Goal: Transaction & Acquisition: Purchase product/service

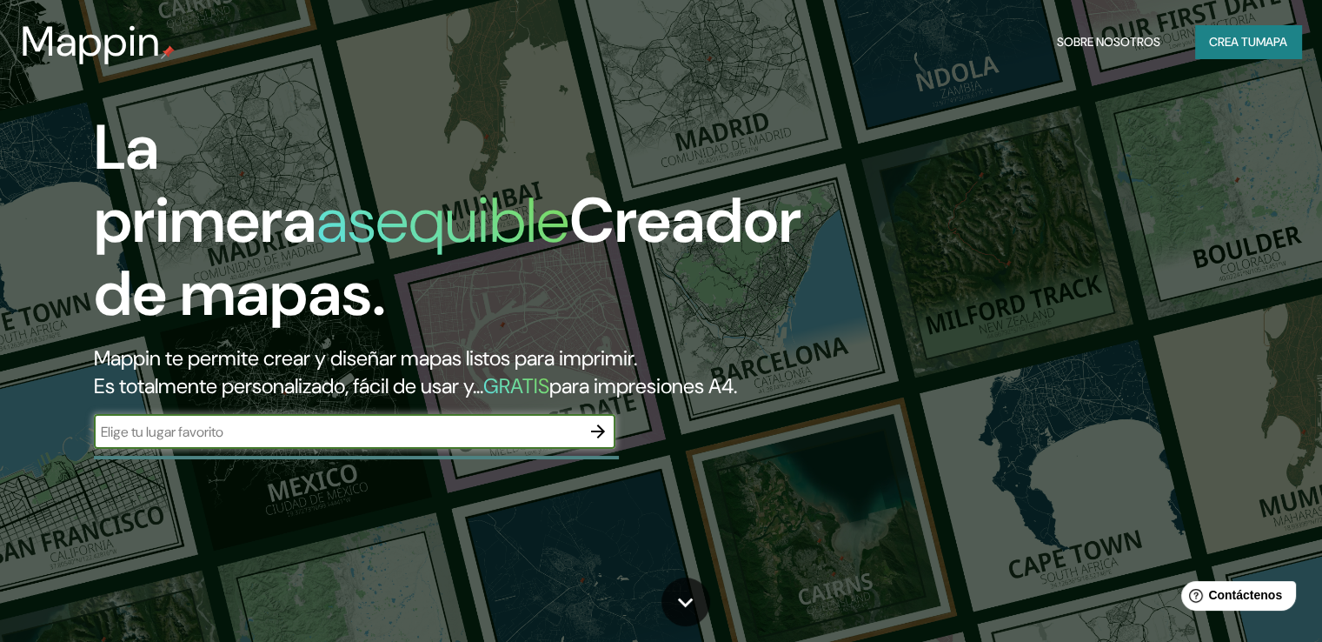
click at [501, 442] on input "text" at bounding box center [337, 432] width 487 height 20
type input "[GEOGRAPHIC_DATA]"
click at [602, 438] on icon "button" at bounding box center [598, 431] width 14 height 14
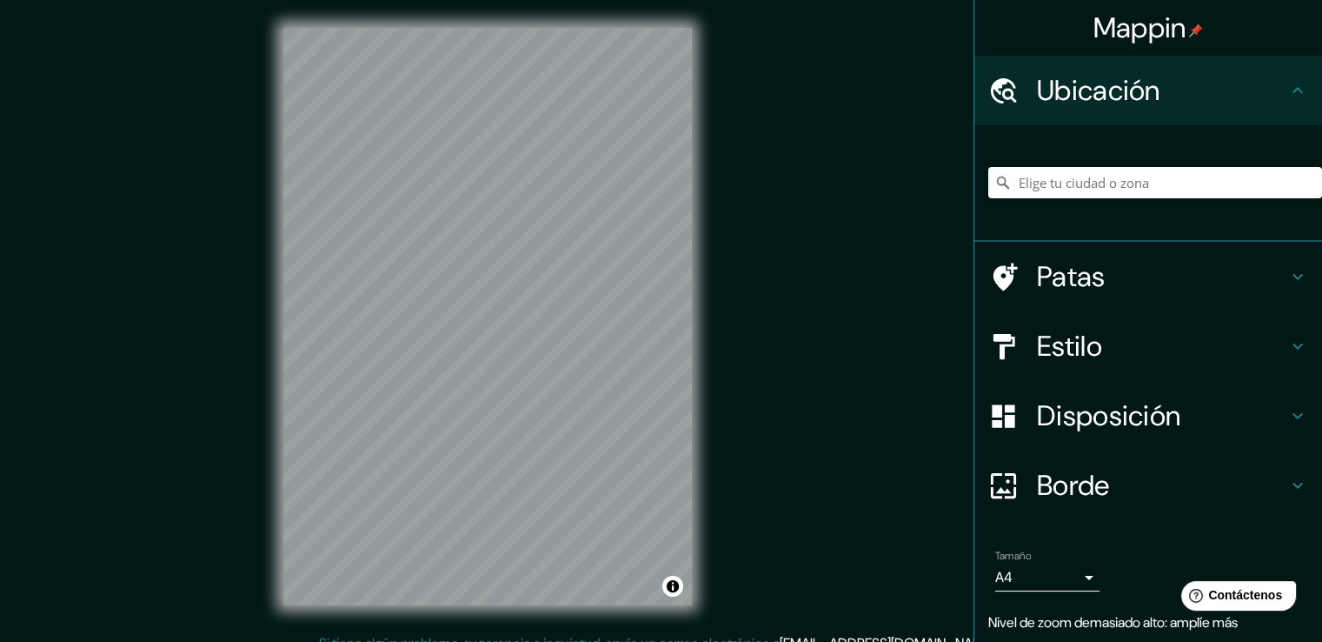
click at [1252, 83] on h4 "Ubicación" at bounding box center [1162, 90] width 250 height 35
click at [1097, 189] on input "Elige tu ciudad o zona" at bounding box center [1156, 182] width 334 height 31
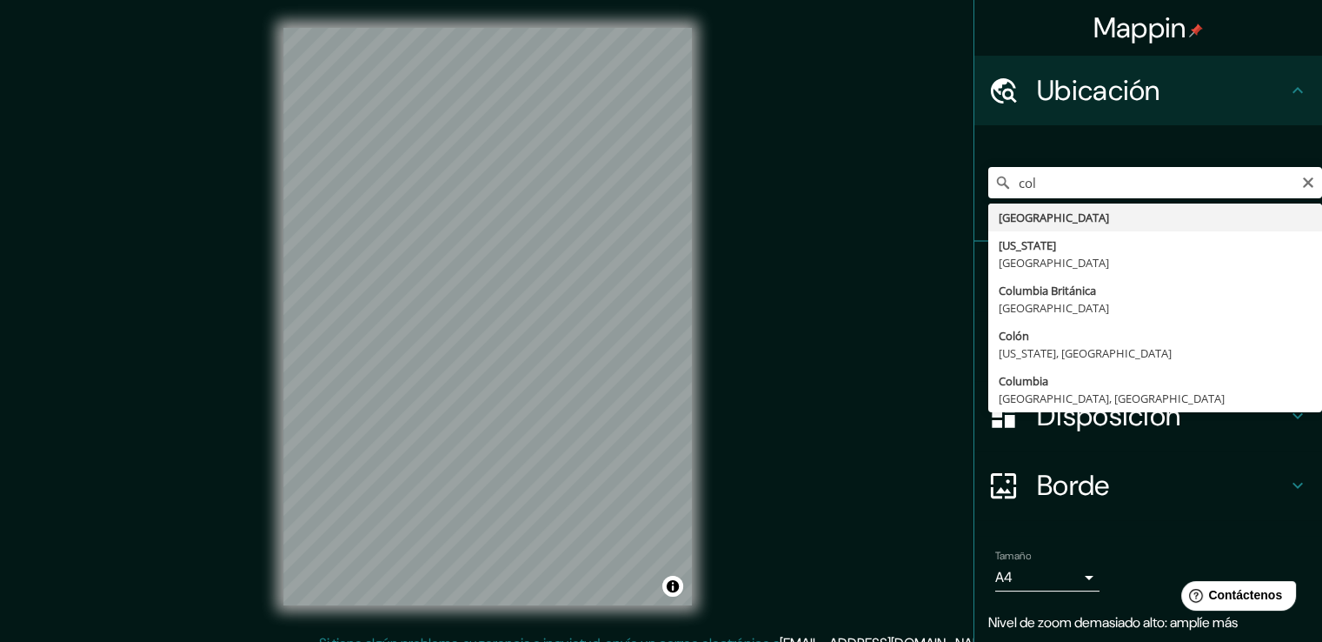
type input "[GEOGRAPHIC_DATA]"
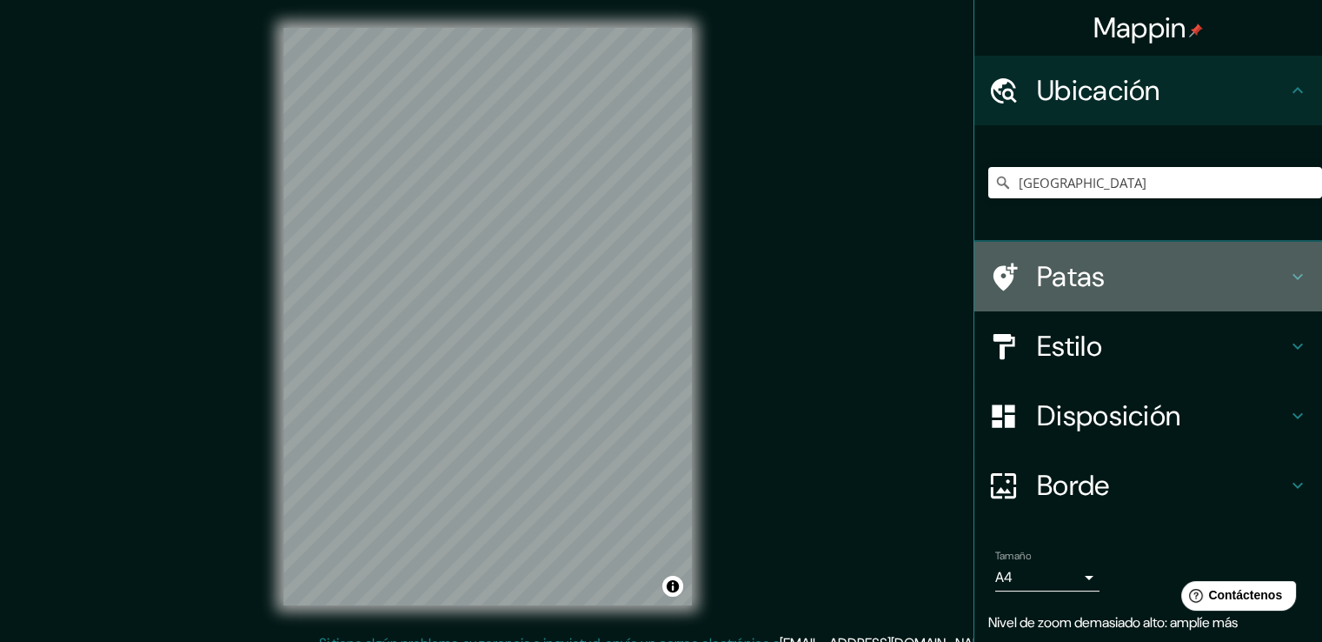
click at [1116, 269] on h4 "Patas" at bounding box center [1162, 276] width 250 height 35
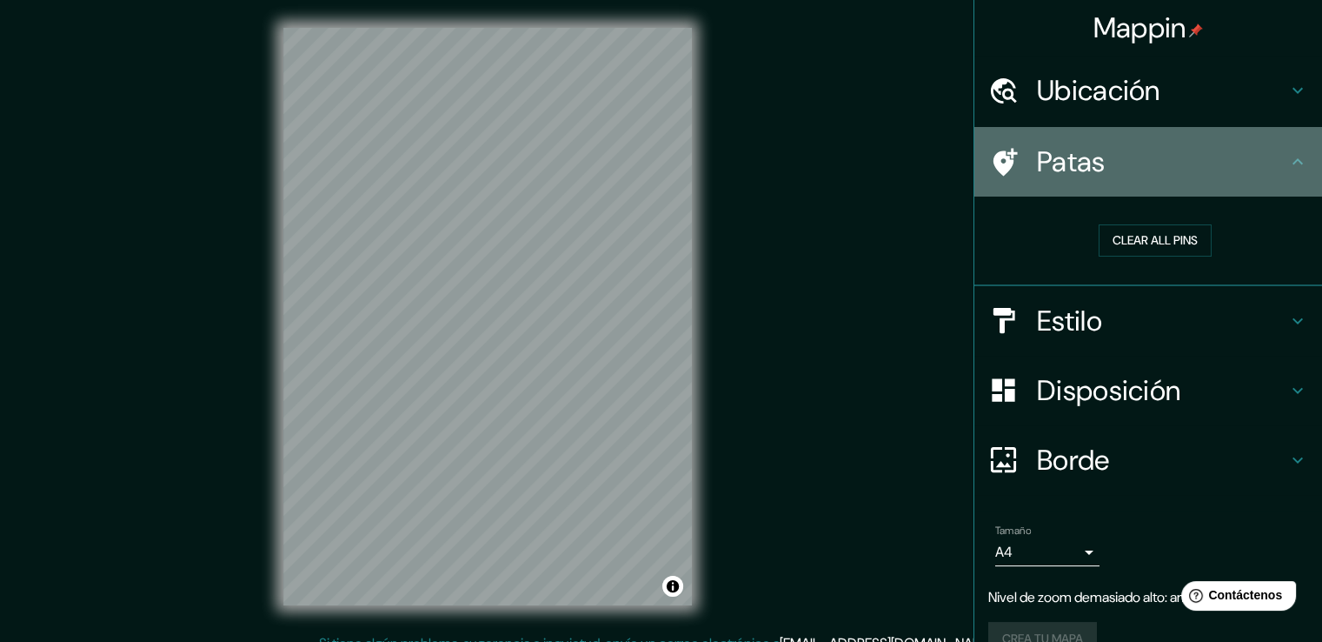
click at [1159, 166] on h4 "Patas" at bounding box center [1162, 161] width 250 height 35
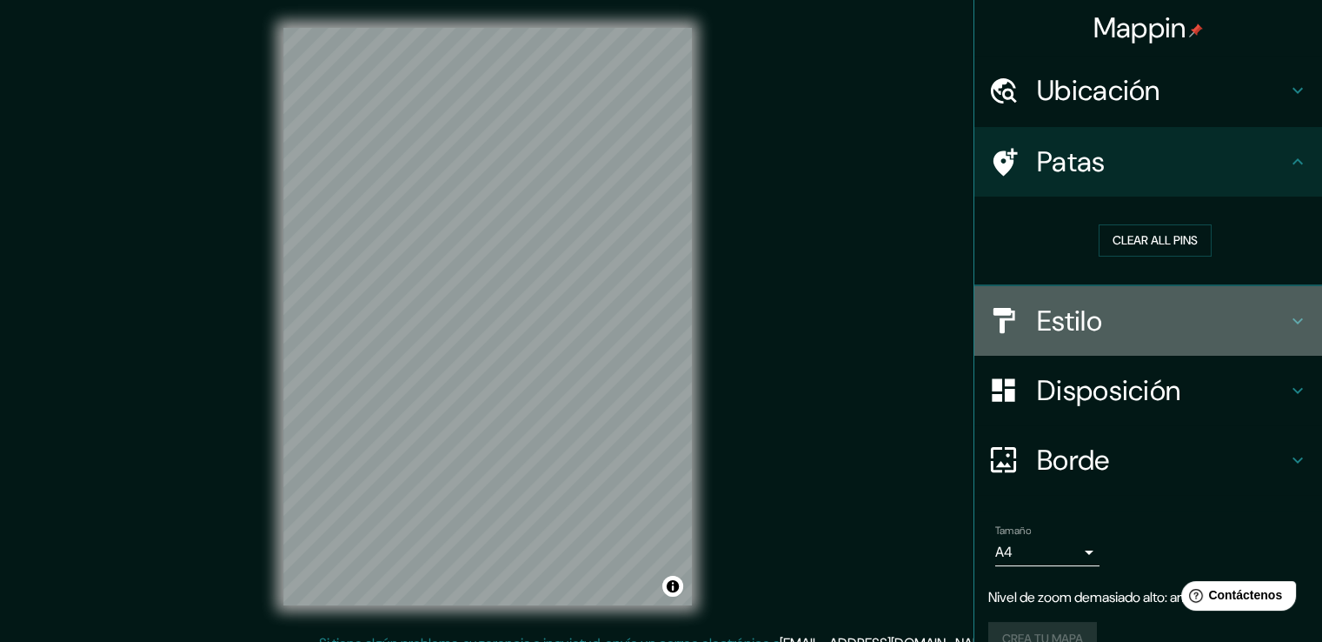
click at [1102, 314] on h4 "Estilo" at bounding box center [1162, 320] width 250 height 35
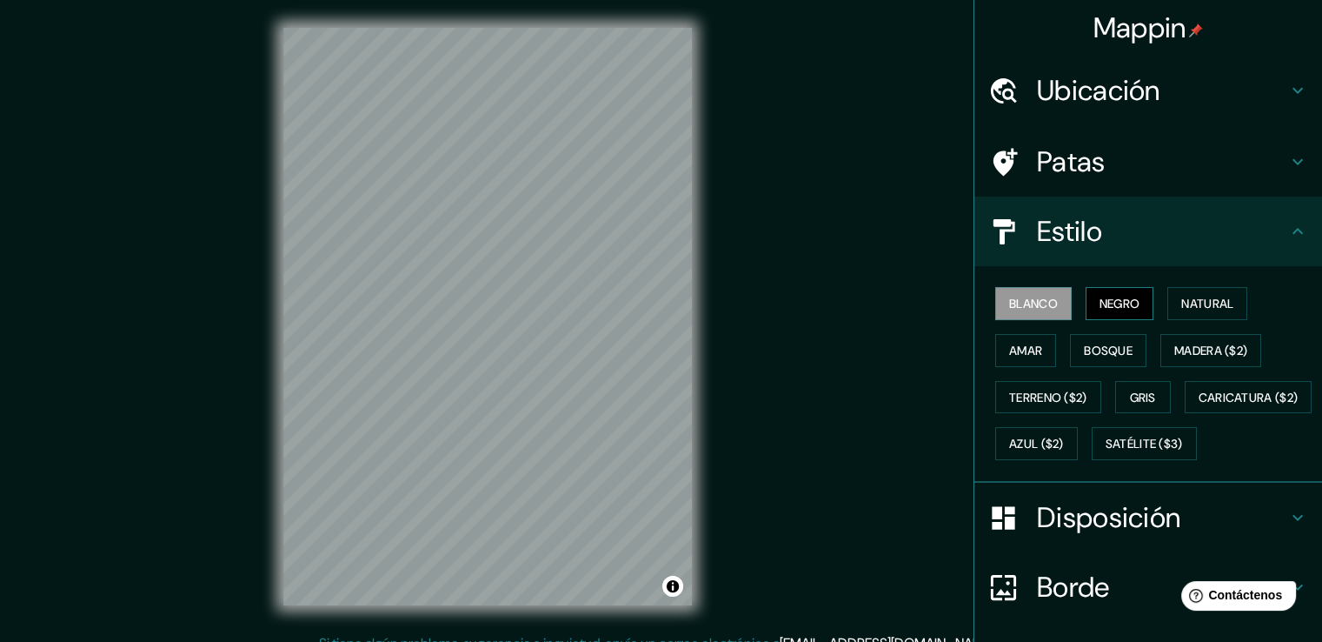
click at [1106, 309] on font "Negro" at bounding box center [1120, 304] width 41 height 16
click at [1037, 310] on font "Blanco" at bounding box center [1033, 303] width 49 height 23
click at [1218, 308] on font "Natural" at bounding box center [1208, 304] width 52 height 16
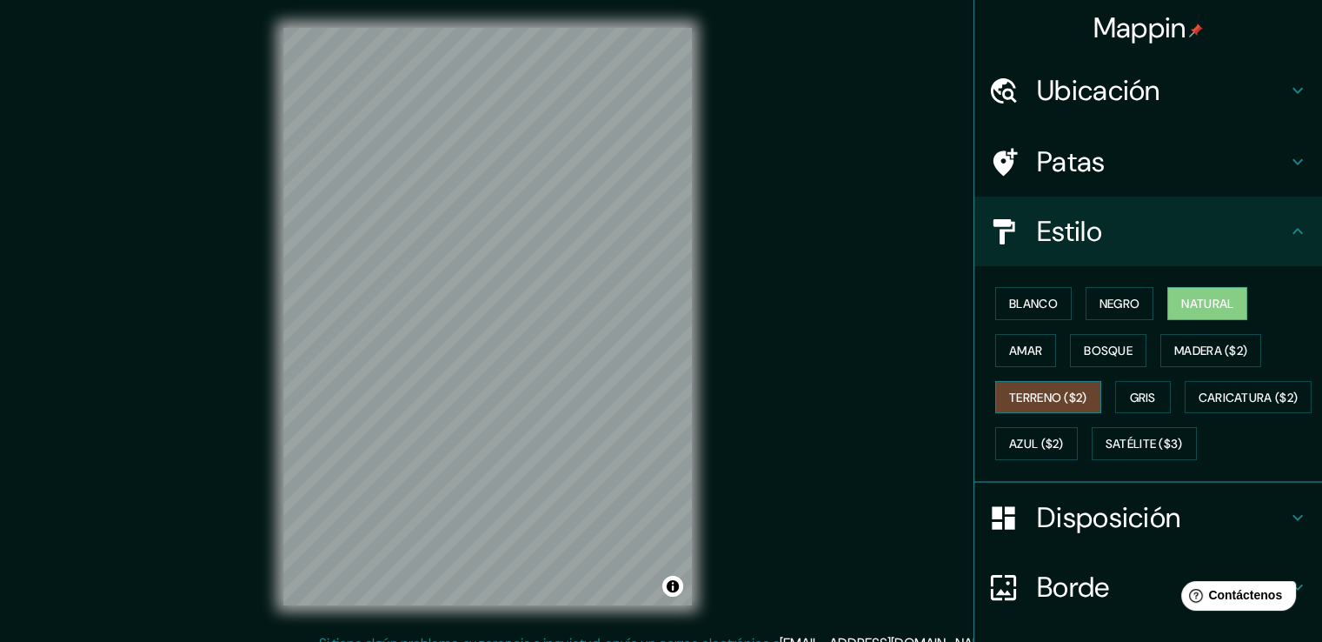
click at [1036, 386] on font "Terreno ($2)" at bounding box center [1048, 397] width 78 height 23
click at [1085, 352] on font "Bosque" at bounding box center [1108, 351] width 49 height 16
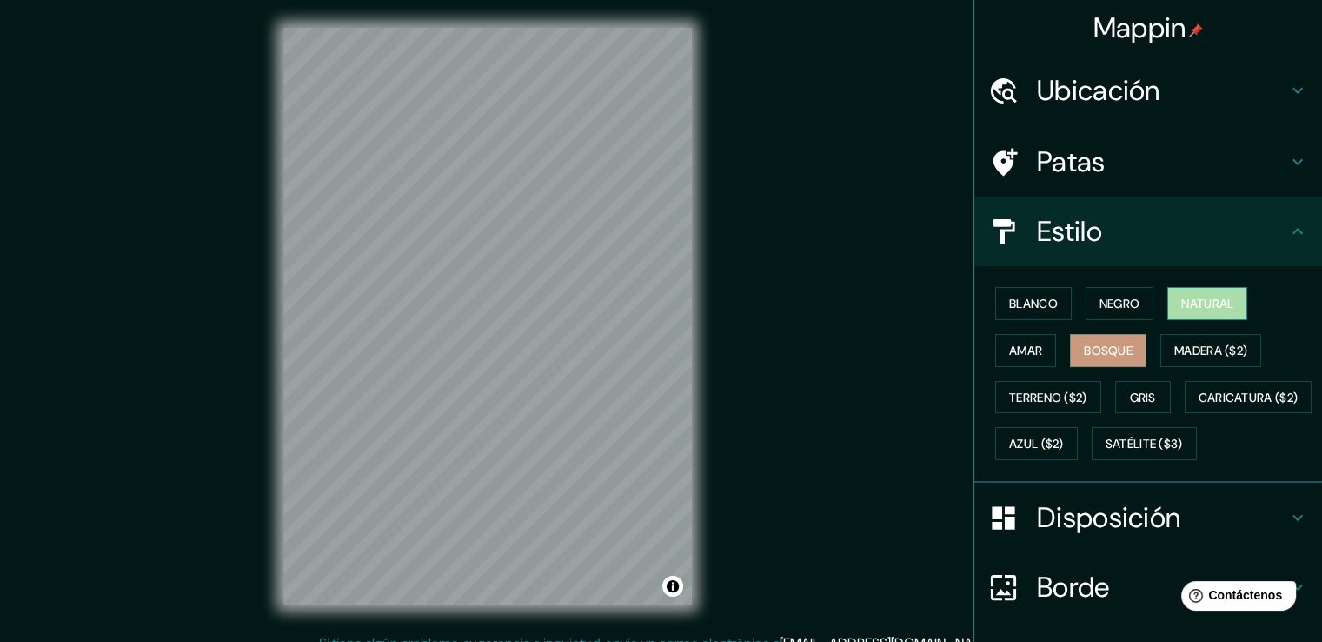
click at [1197, 309] on font "Natural" at bounding box center [1208, 304] width 52 height 16
click at [1030, 353] on font "Amar" at bounding box center [1025, 351] width 33 height 16
click at [1207, 308] on font "Natural" at bounding box center [1208, 304] width 52 height 16
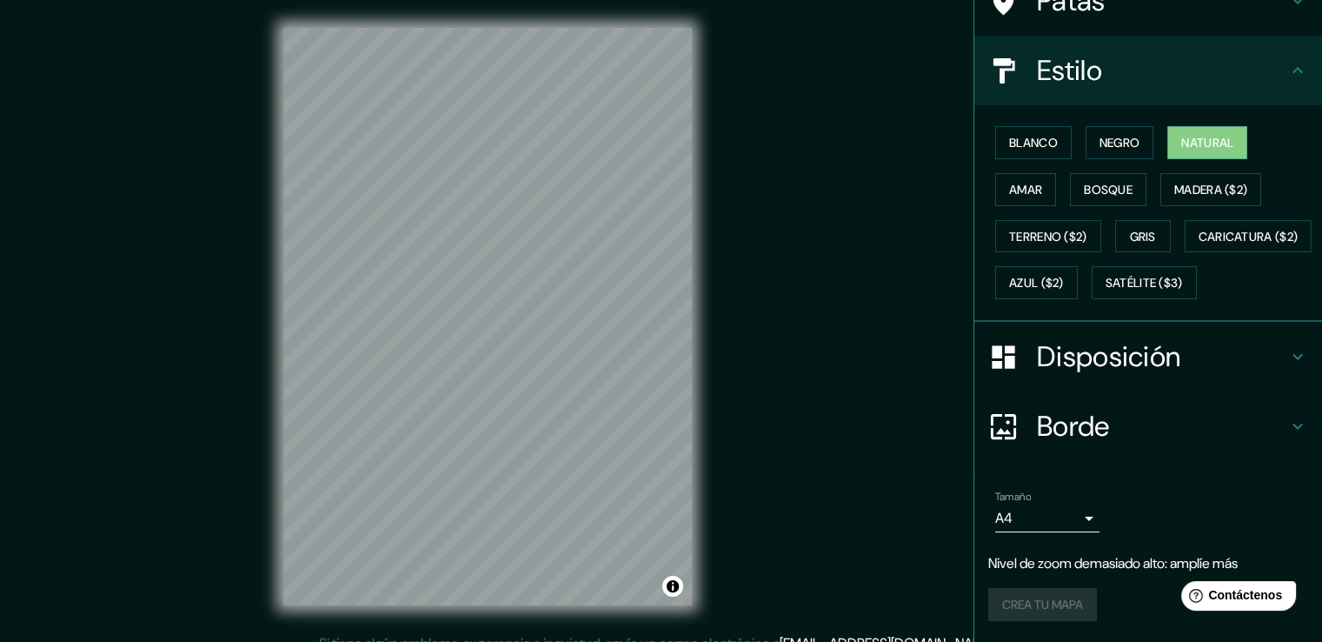
scroll to position [203, 0]
click at [1266, 356] on h4 "Disposición" at bounding box center [1162, 356] width 250 height 35
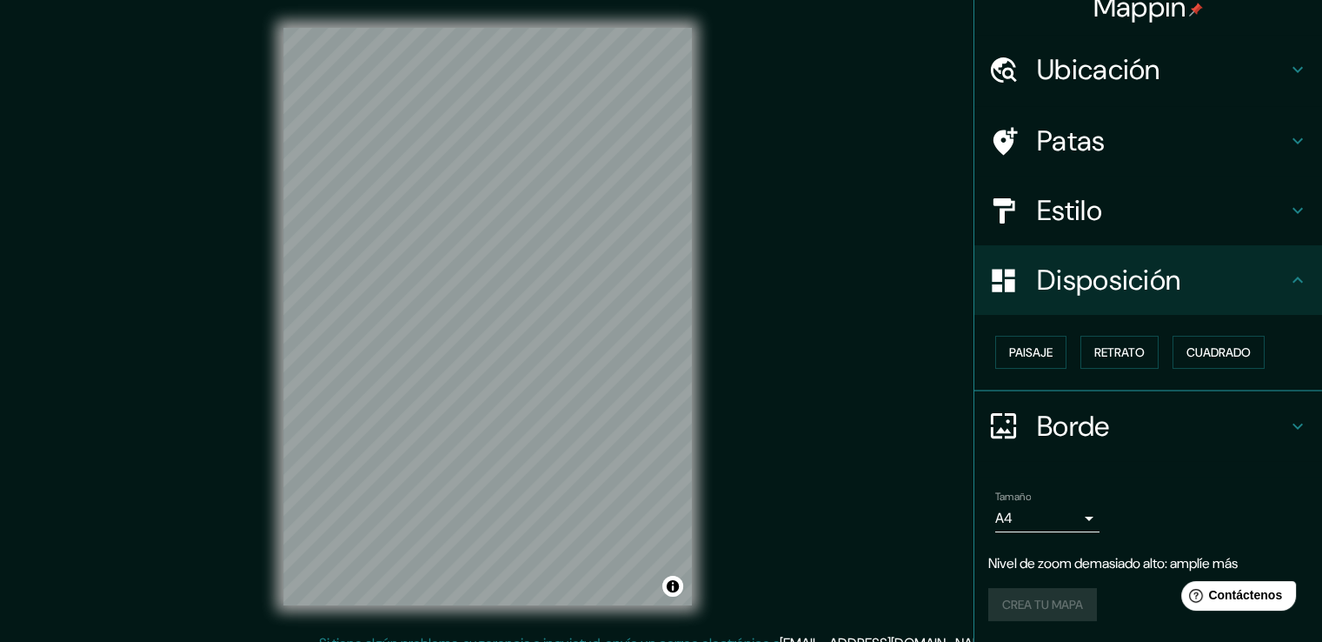
scroll to position [18, 0]
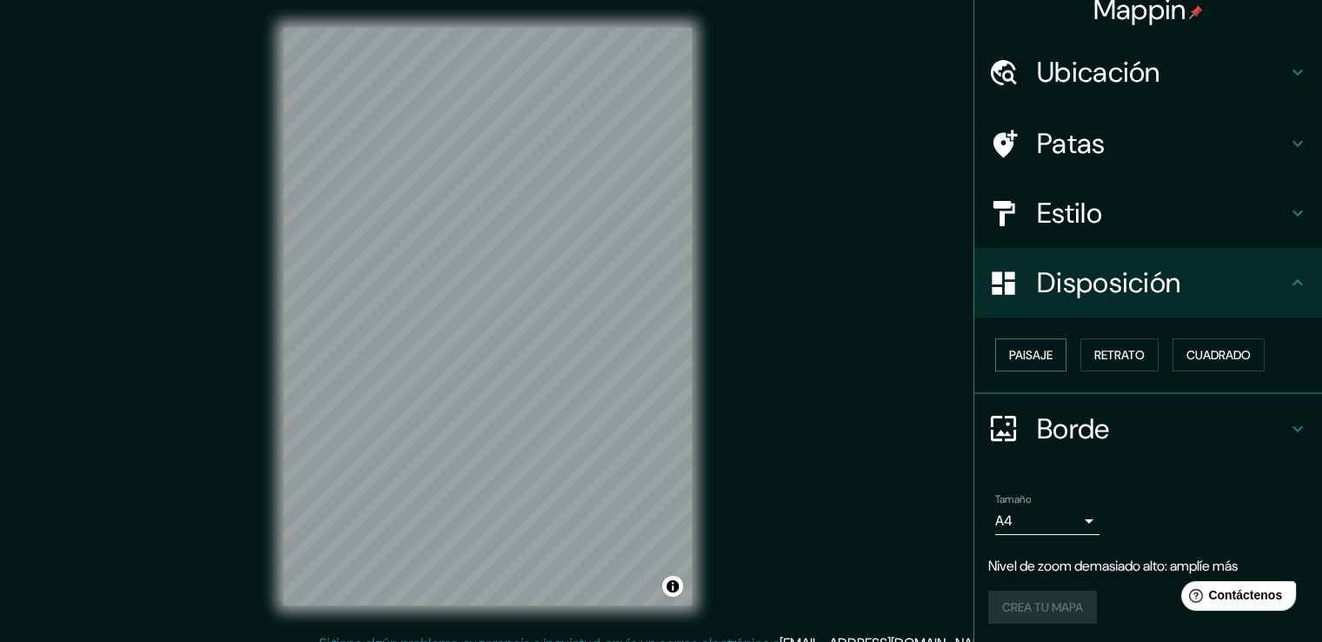
click at [1009, 349] on font "Paisaje" at bounding box center [1030, 355] width 43 height 16
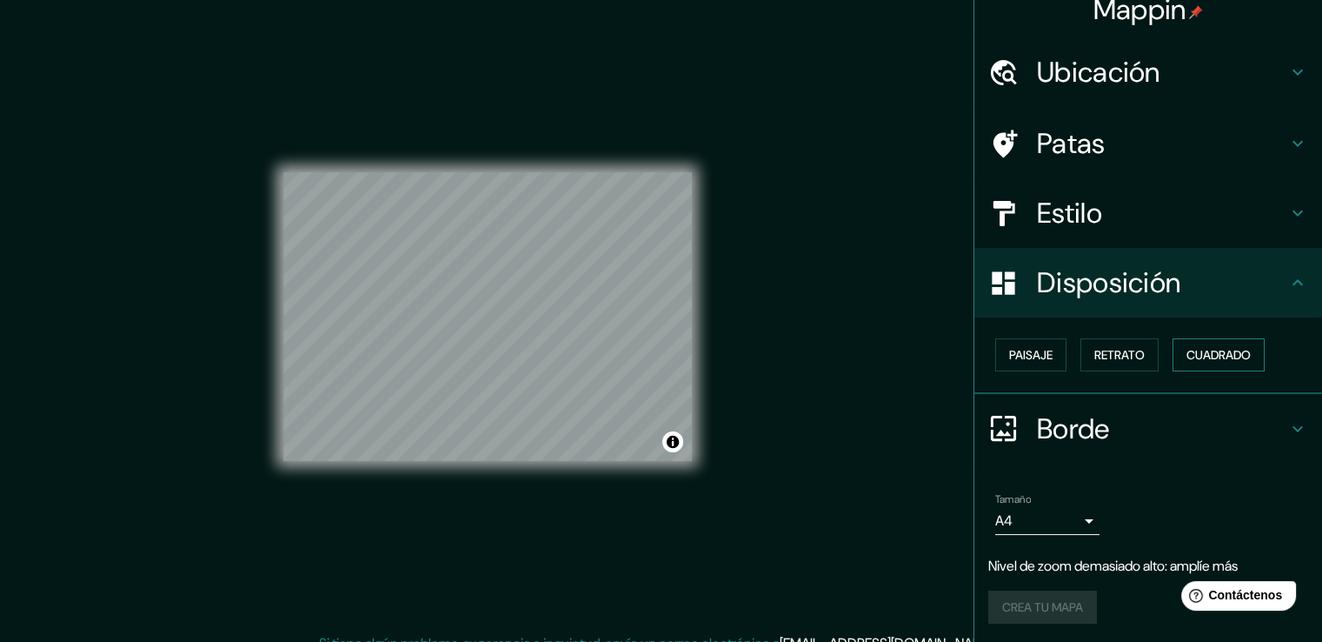
click at [1189, 366] on button "Cuadrado" at bounding box center [1219, 354] width 92 height 33
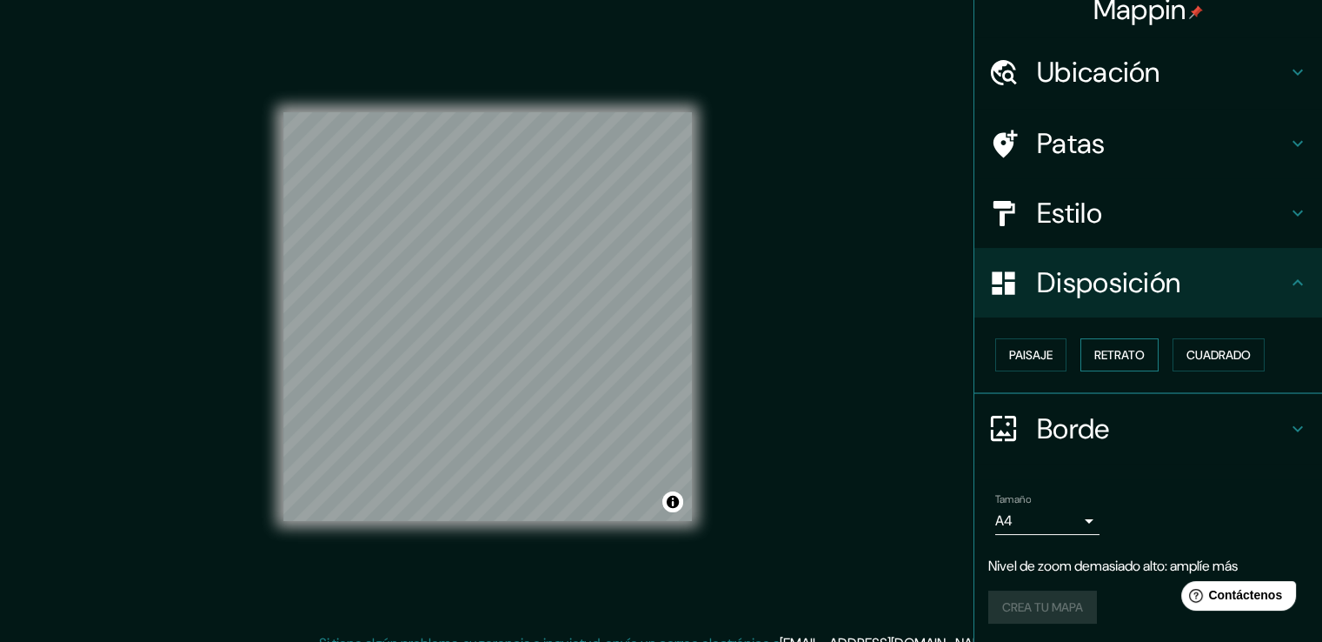
click at [1093, 364] on button "Retrato" at bounding box center [1120, 354] width 78 height 33
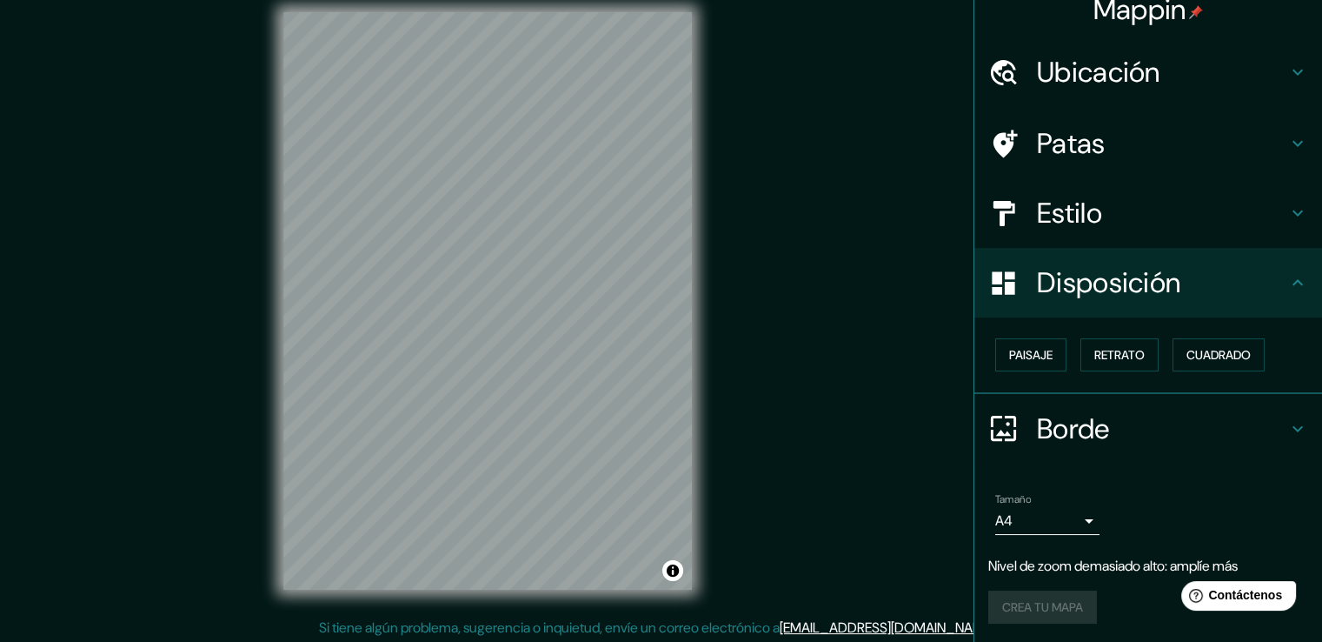
scroll to position [19, 0]
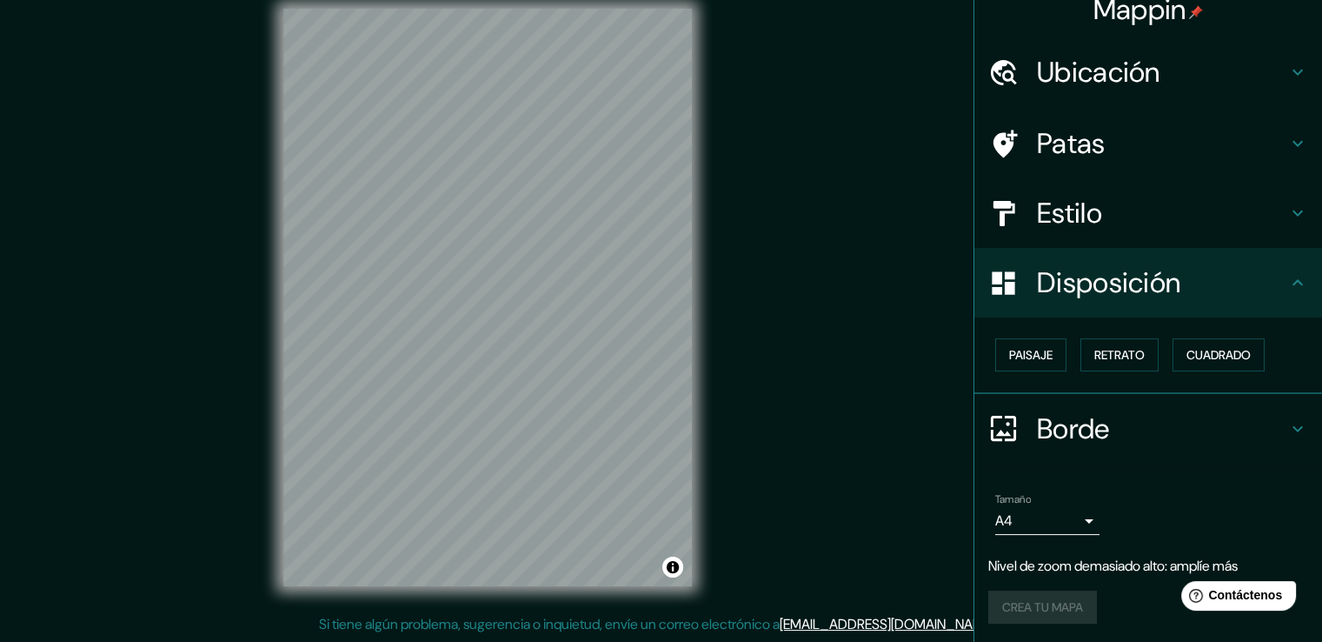
click at [1080, 516] on body "Mappin Ubicación Colombia Patas Estilo Disposición Paisaje Retrato Cuadrado Bor…" at bounding box center [661, 302] width 1322 height 642
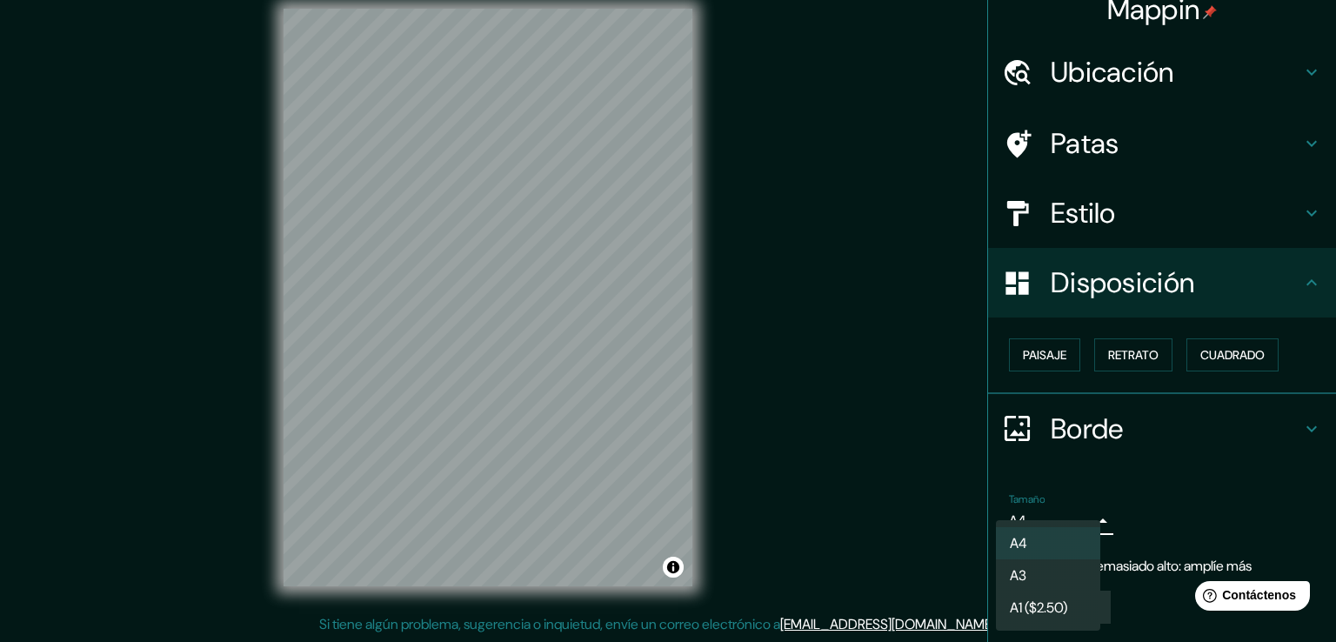
click at [1080, 516] on div at bounding box center [668, 321] width 1336 height 642
